Goal: Task Accomplishment & Management: Use online tool/utility

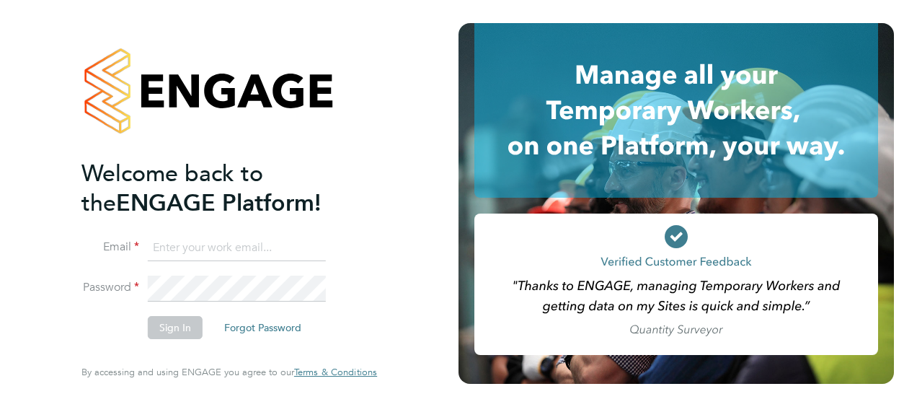
type input "[PERSON_NAME][EMAIL_ADDRESS][PERSON_NAME][DOMAIN_NAME]"
click at [172, 327] on button "Sign In" at bounding box center [175, 327] width 55 height 23
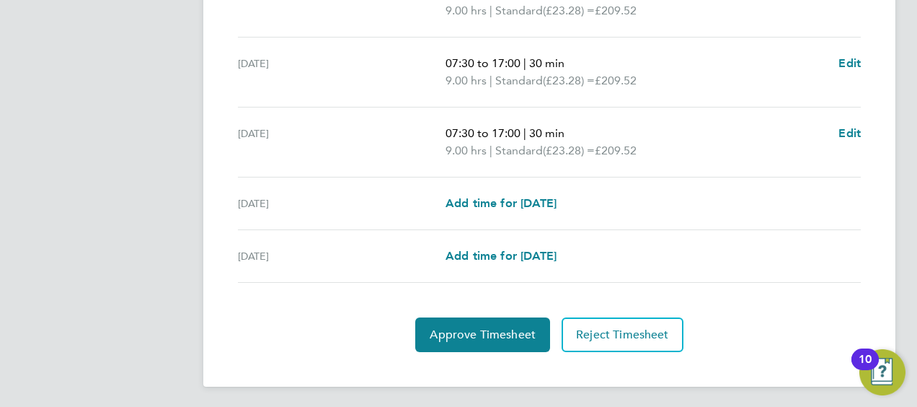
scroll to position [562, 0]
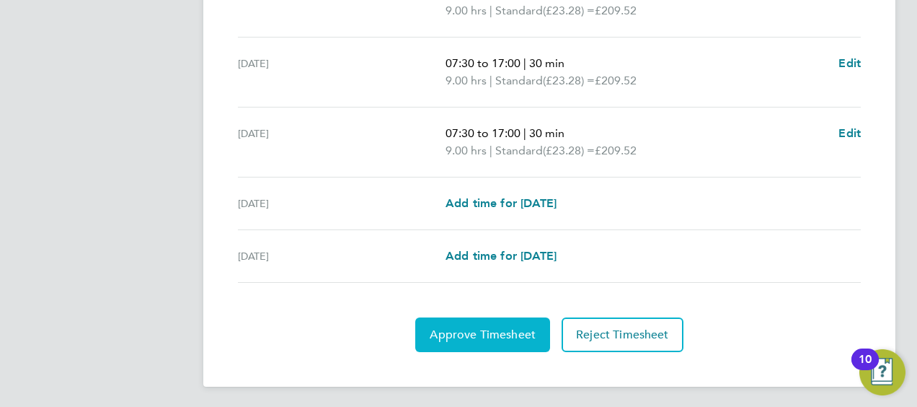
click at [471, 327] on span "Approve Timesheet" at bounding box center [483, 334] width 106 height 14
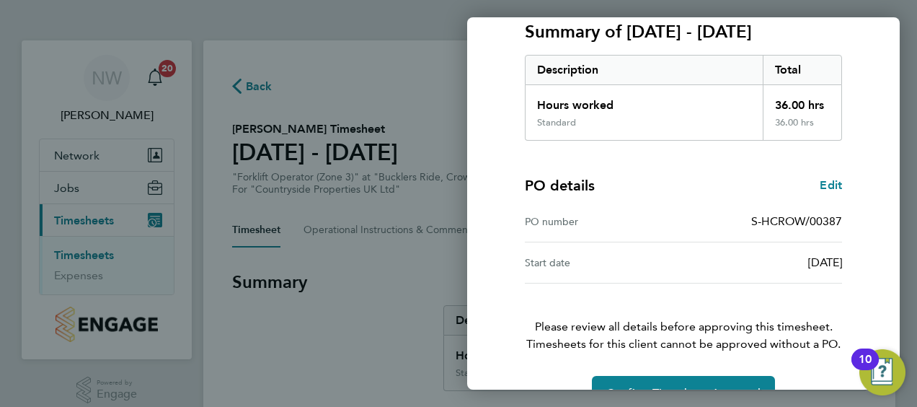
scroll to position [241, 0]
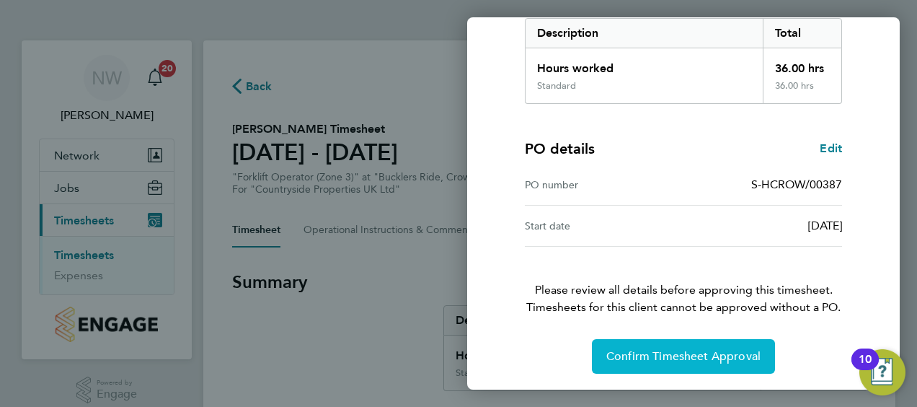
click at [669, 352] on span "Confirm Timesheet Approval" at bounding box center [683, 356] width 154 height 14
